Goal: Task Accomplishment & Management: Manage account settings

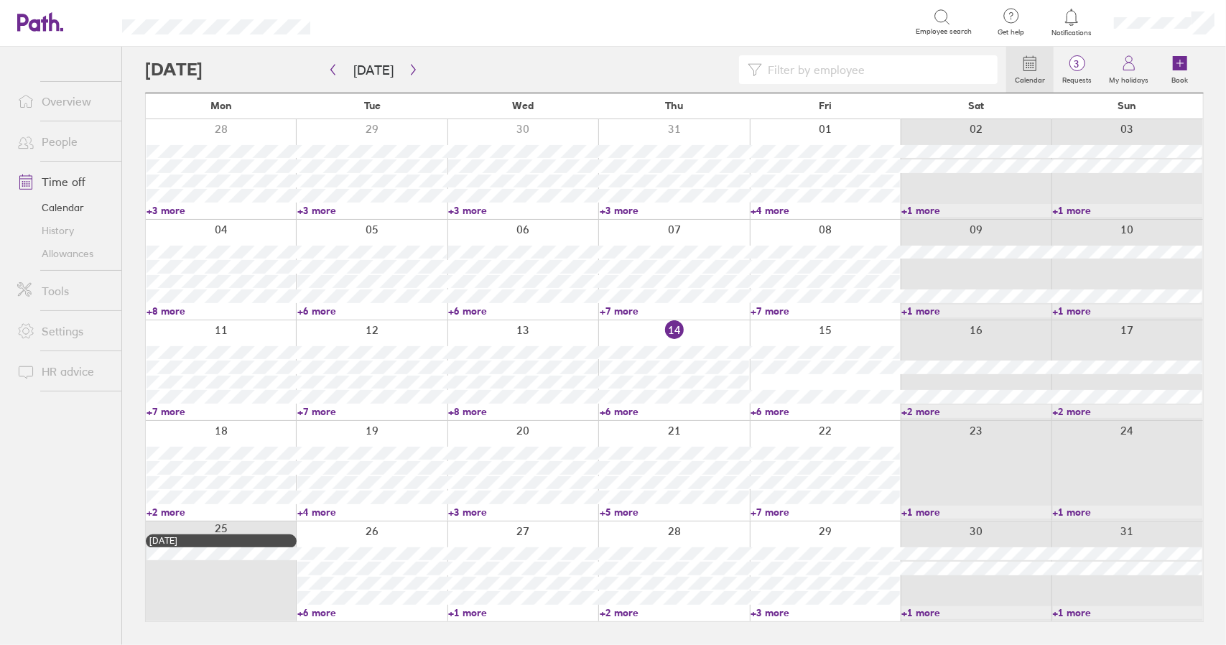
click at [69, 182] on link "Time off" at bounding box center [64, 181] width 116 height 29
drag, startPoint x: 771, startPoint y: 407, endPoint x: 855, endPoint y: 436, distance: 88.1
click at [771, 407] on link "+6 more" at bounding box center [825, 411] width 149 height 13
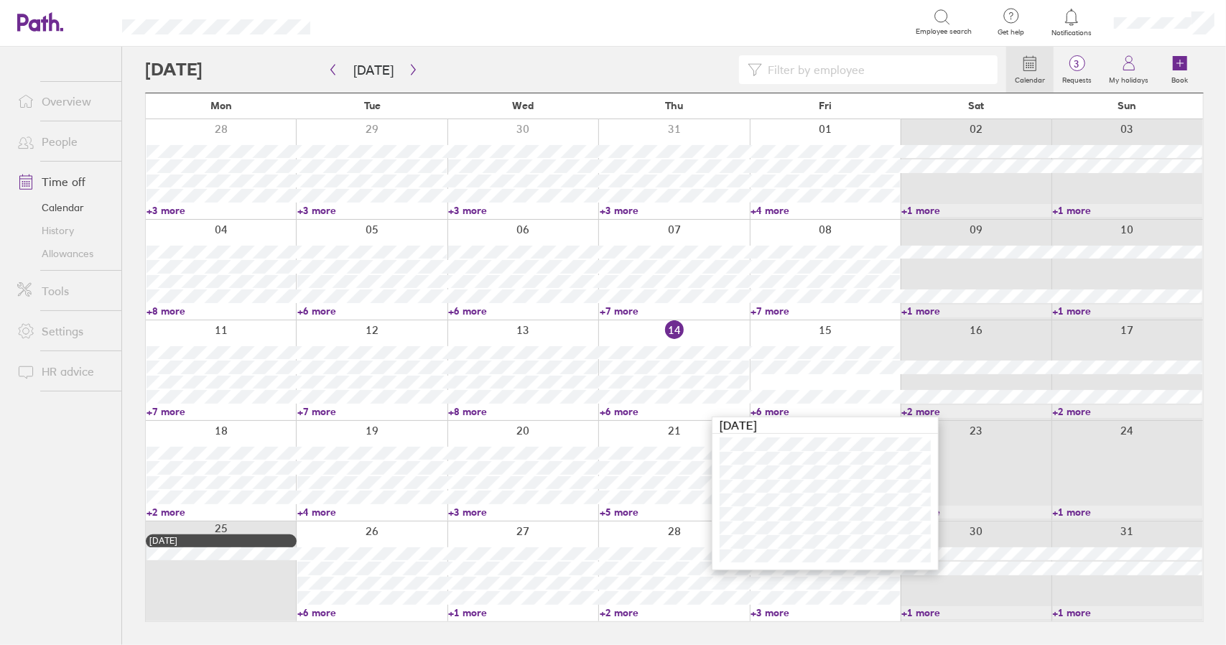
drag, startPoint x: 767, startPoint y: 412, endPoint x: 251, endPoint y: 215, distance: 552.0
click at [767, 411] on link "+6 more" at bounding box center [825, 411] width 149 height 13
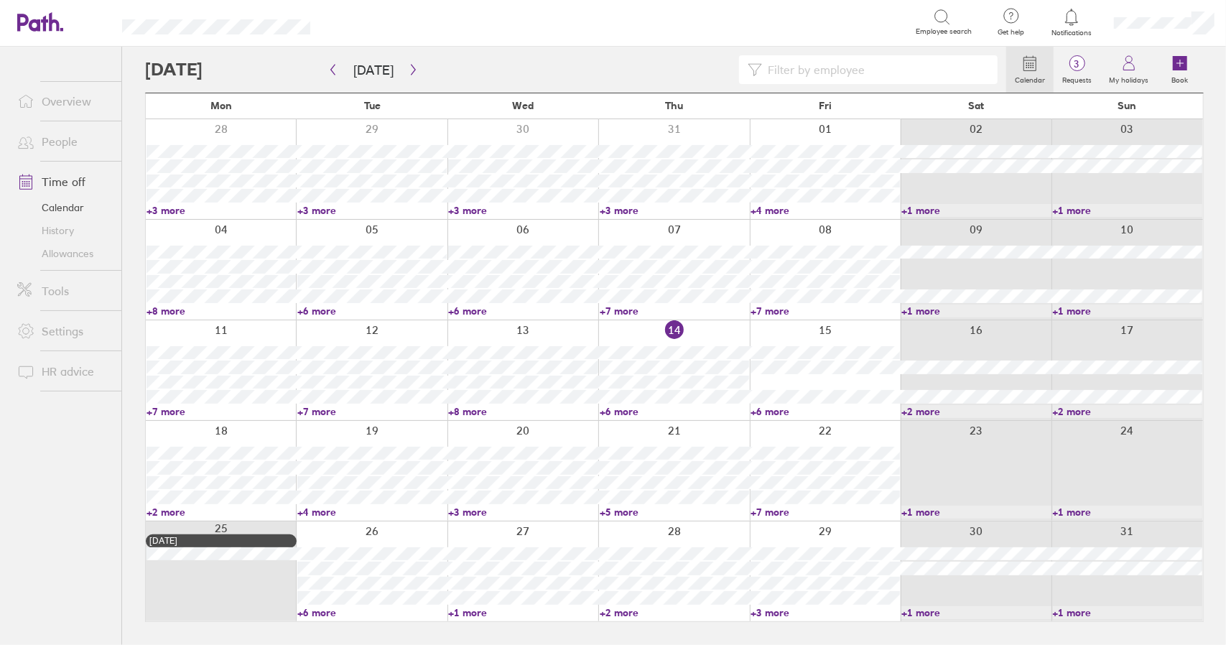
click at [78, 181] on link "Time off" at bounding box center [64, 181] width 116 height 29
